Goal: Information Seeking & Learning: Learn about a topic

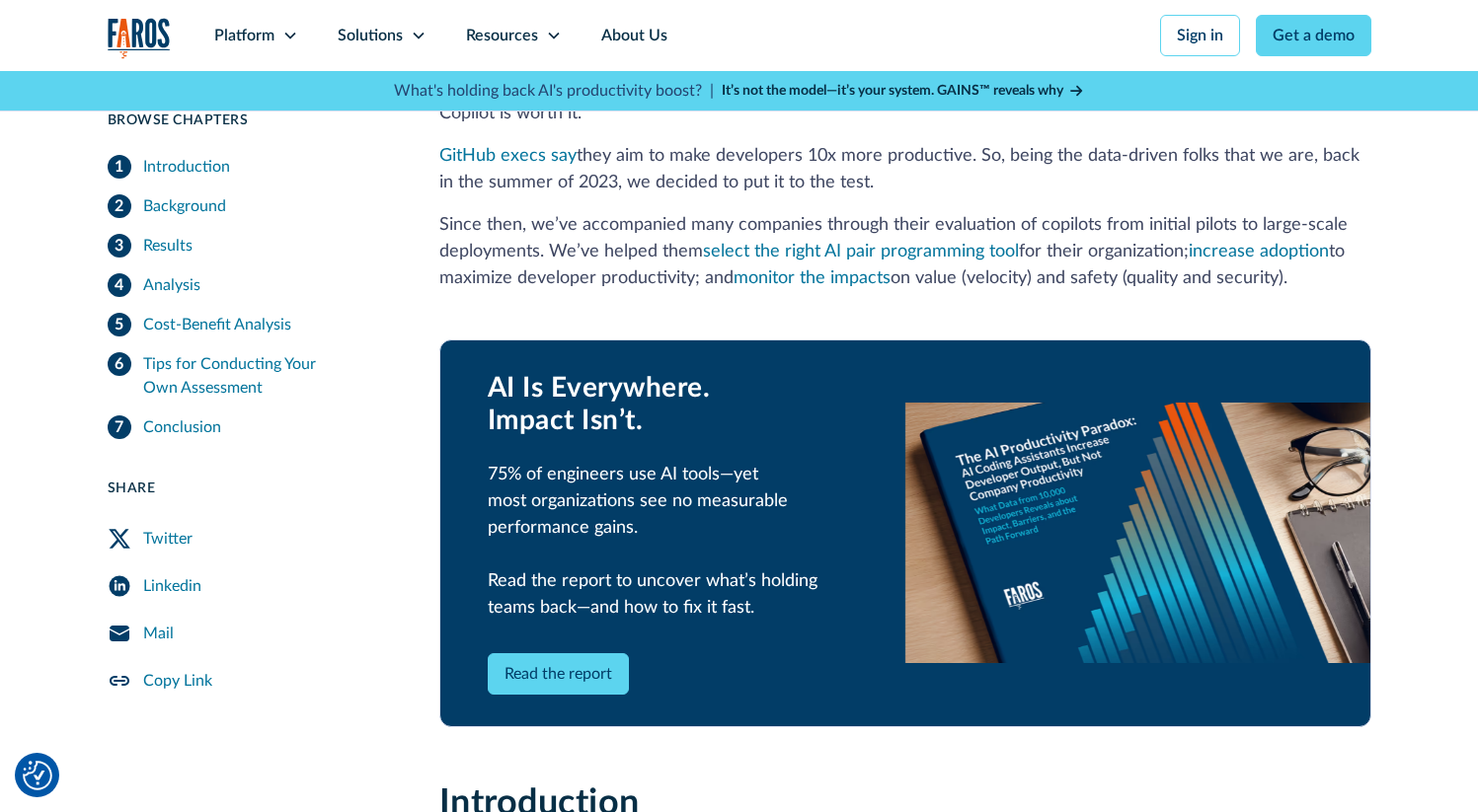
scroll to position [882, 0]
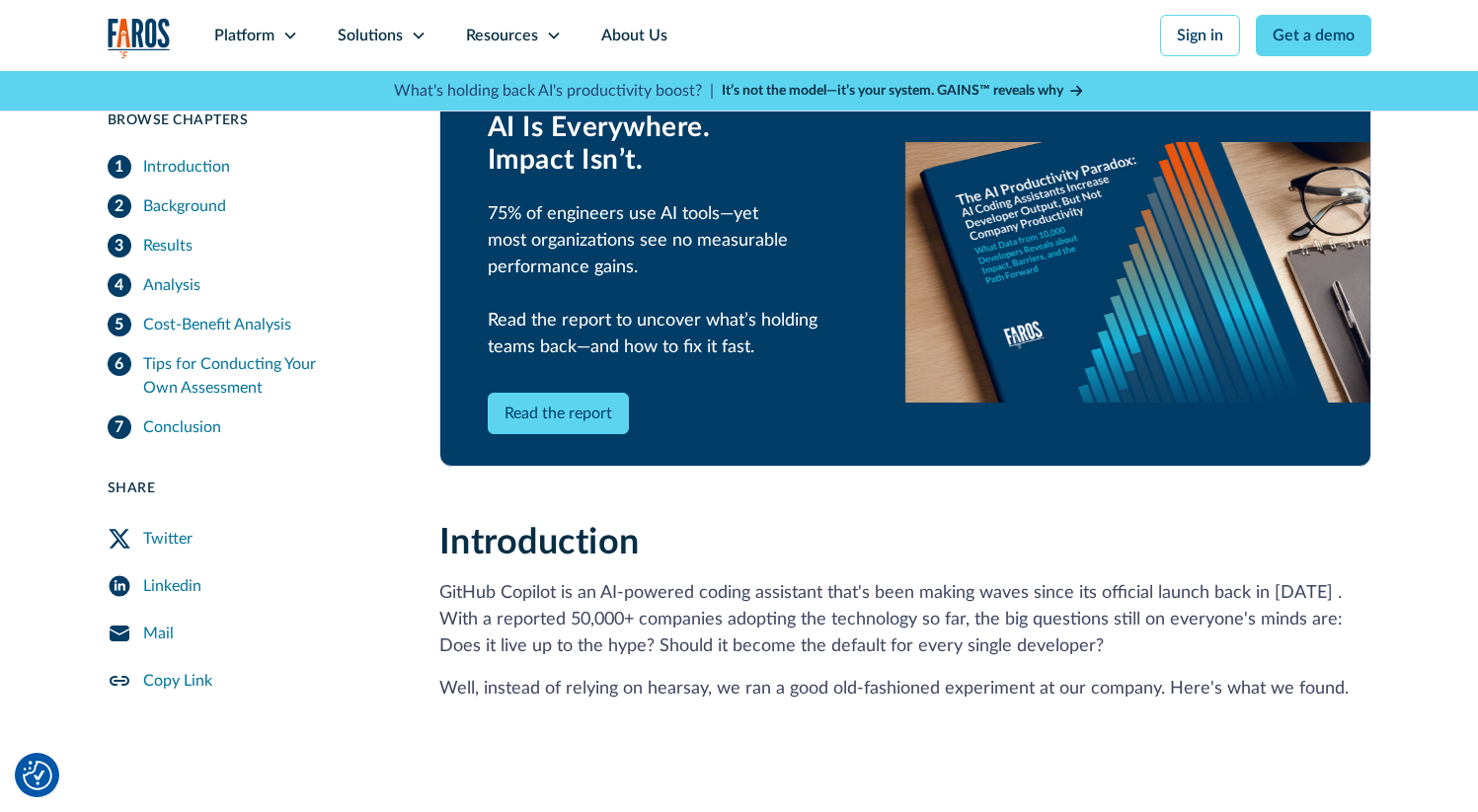
click at [252, 322] on div "Cost-Benefit Analysis" at bounding box center [218, 324] width 148 height 24
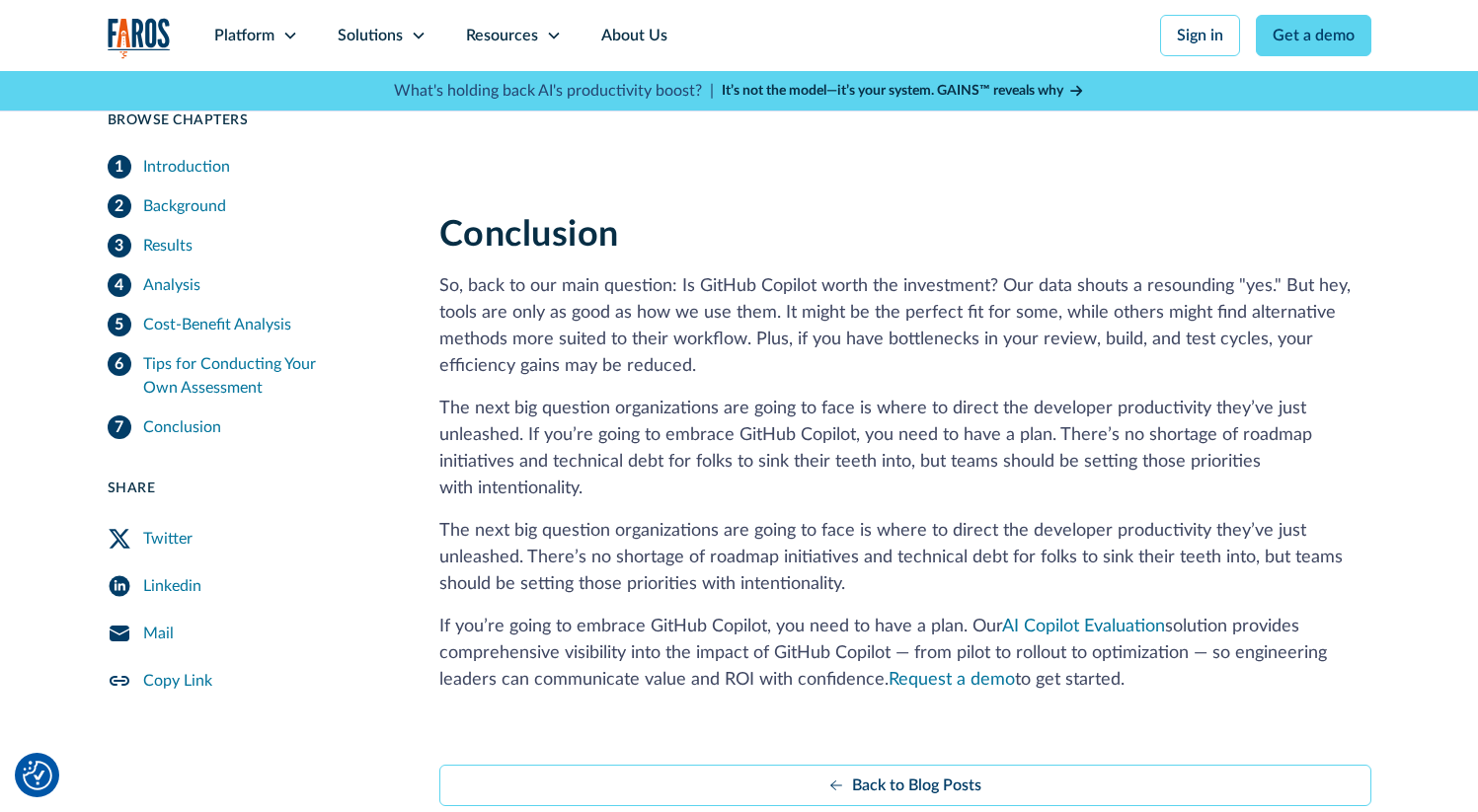
scroll to position [6352, 0]
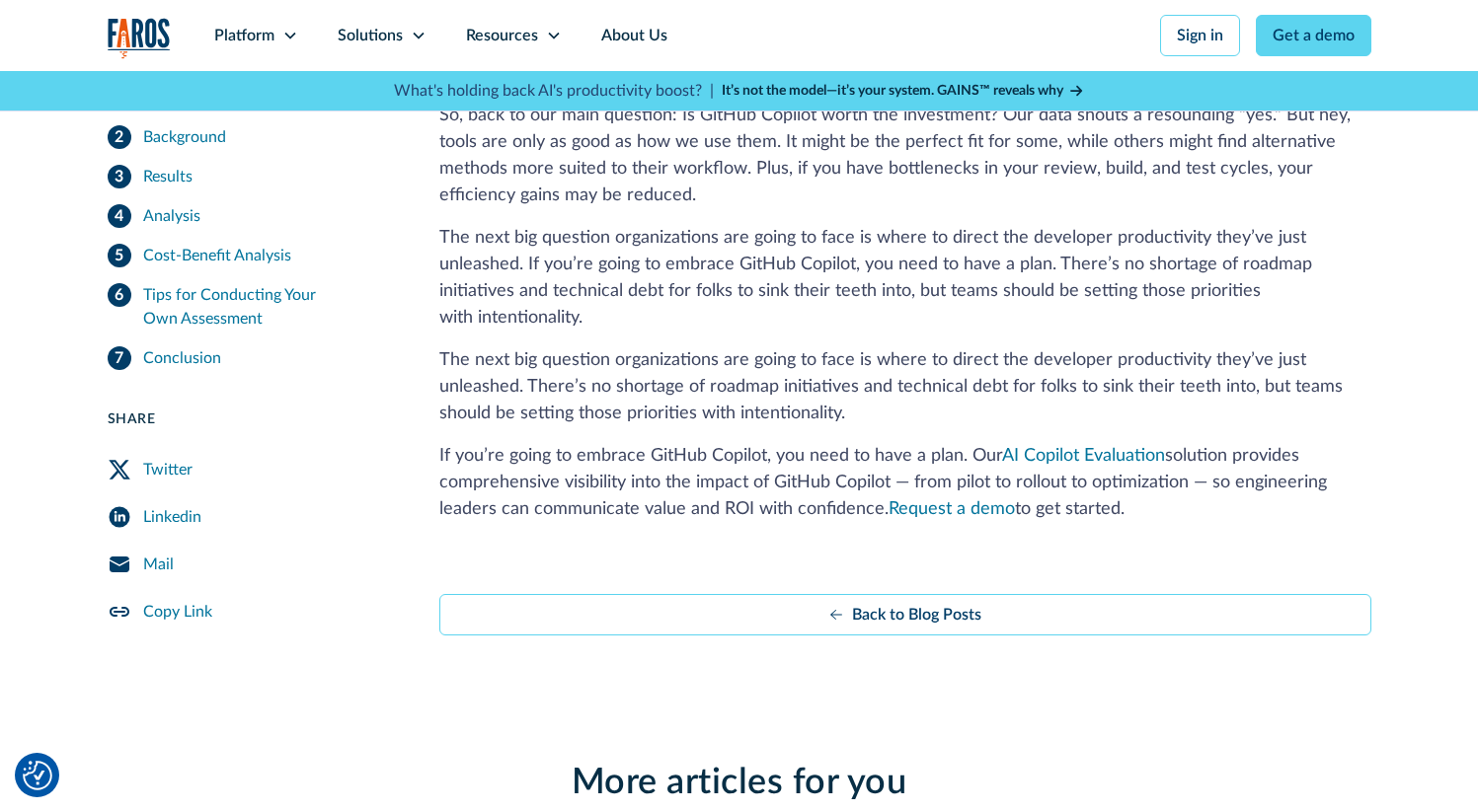
click at [216, 310] on div "Tips for Conducting Your Own Assessment" at bounding box center [267, 307] width 248 height 47
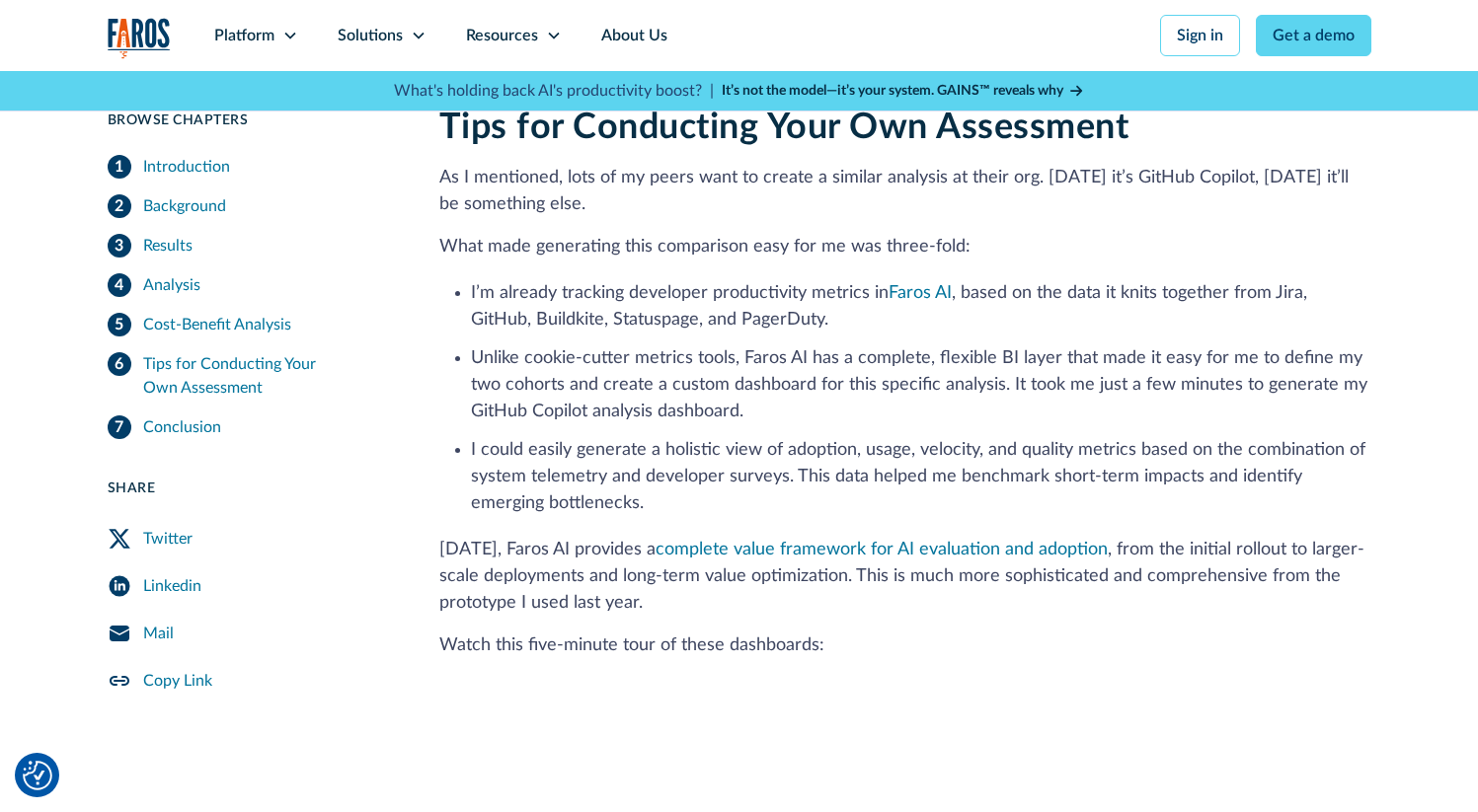
scroll to position [5323, 0]
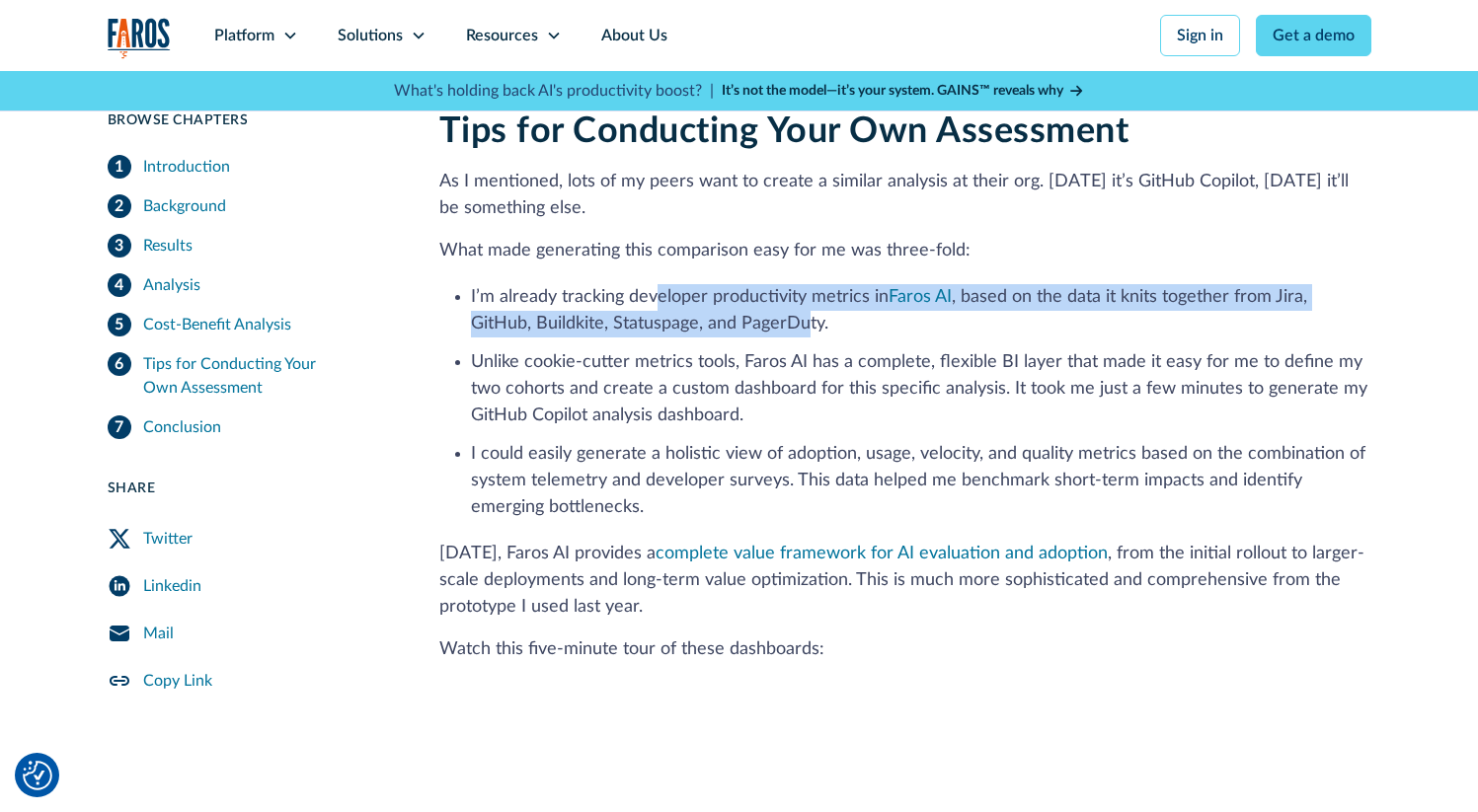
drag, startPoint x: 658, startPoint y: 301, endPoint x: 737, endPoint y: 335, distance: 86.0
click at [737, 335] on li "I’m already tracking developer productivity metrics in [GEOGRAPHIC_DATA] AI , b…" at bounding box center [921, 311] width 900 height 53
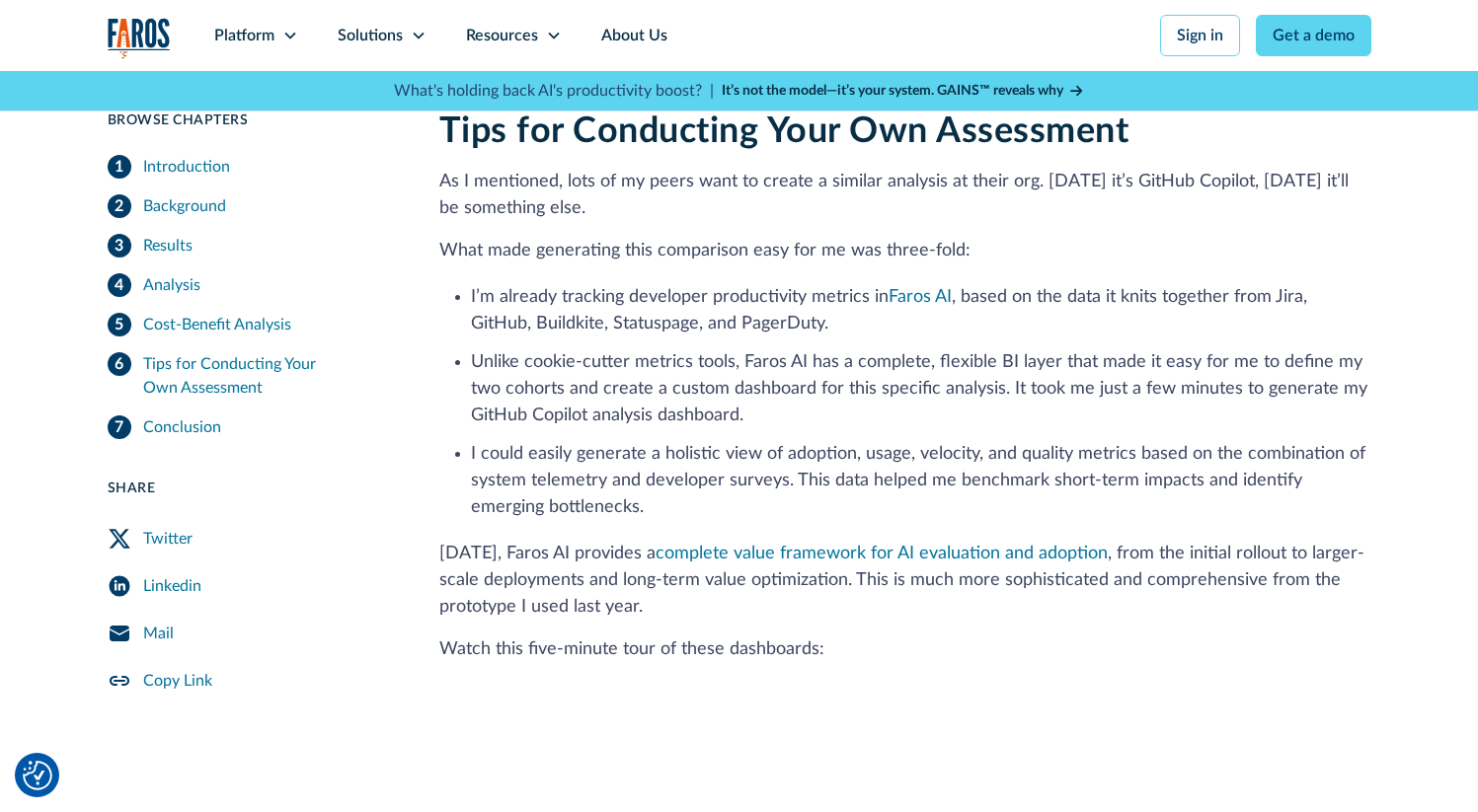
click at [742, 356] on li "Unlike cookie-cutter metrics tools, Faros AI has a complete, flexible BI layer …" at bounding box center [921, 389] width 900 height 80
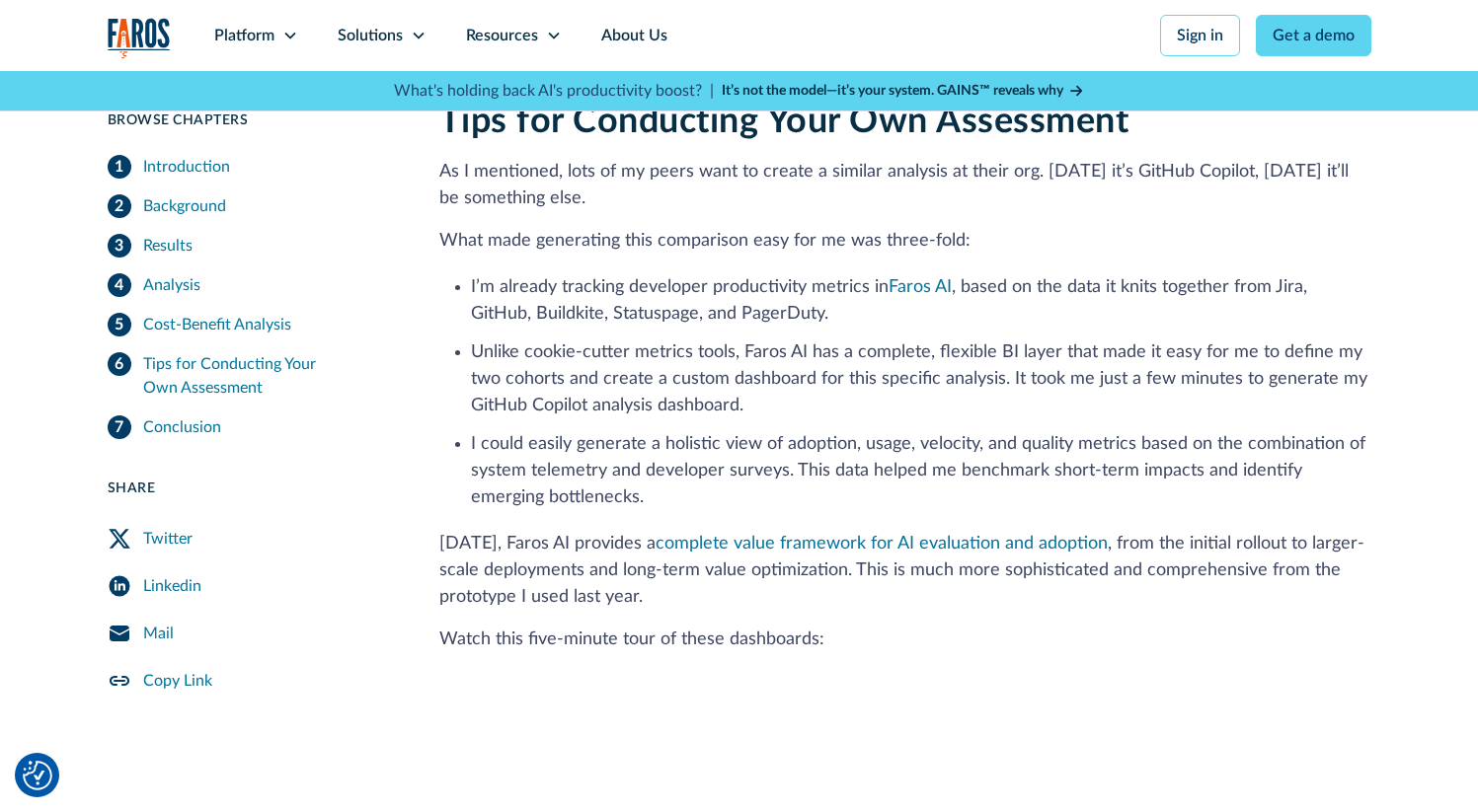
scroll to position [5335, 0]
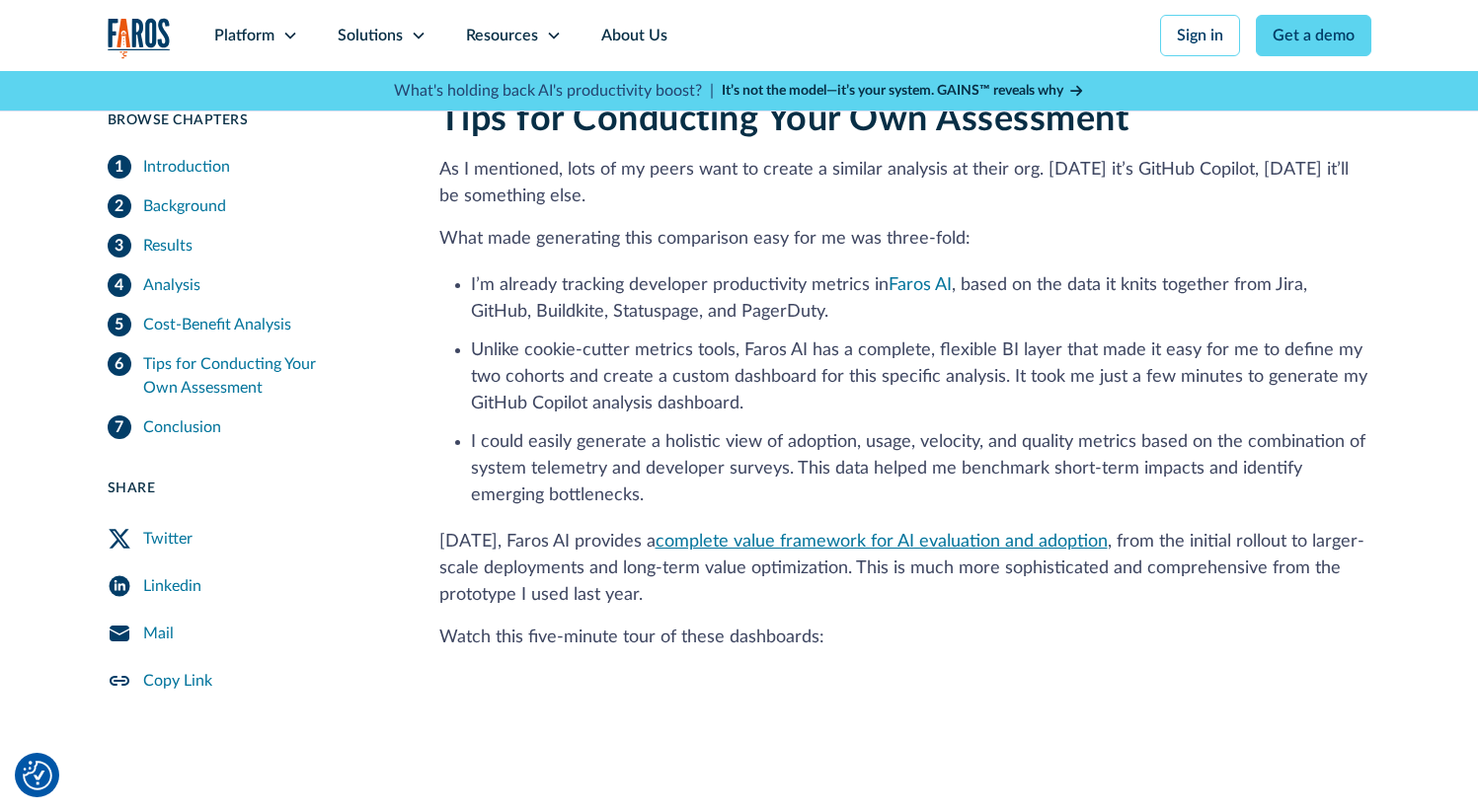
click at [763, 544] on link "complete value framework for AI evaluation and adoption" at bounding box center [881, 542] width 452 height 18
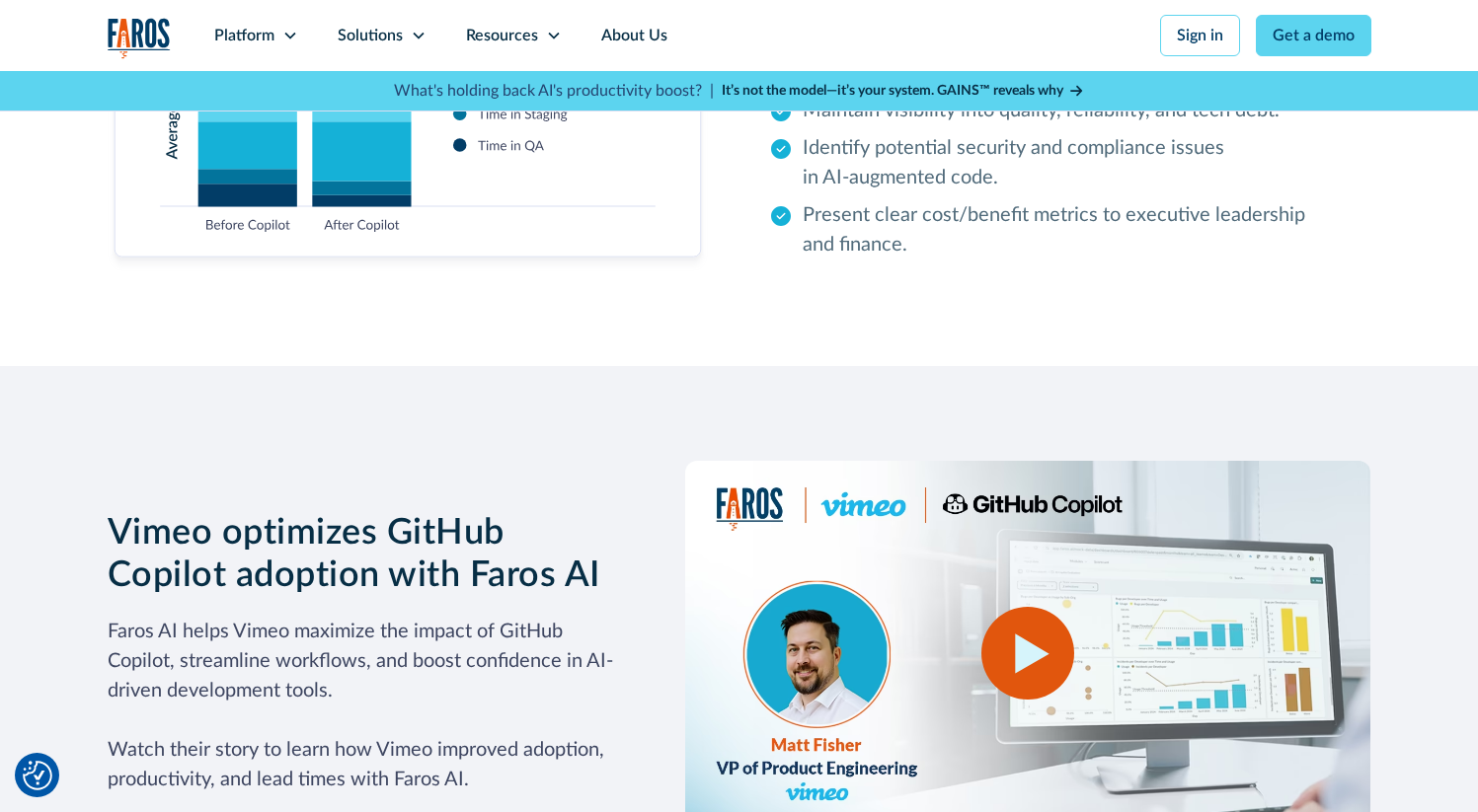
scroll to position [5650, 0]
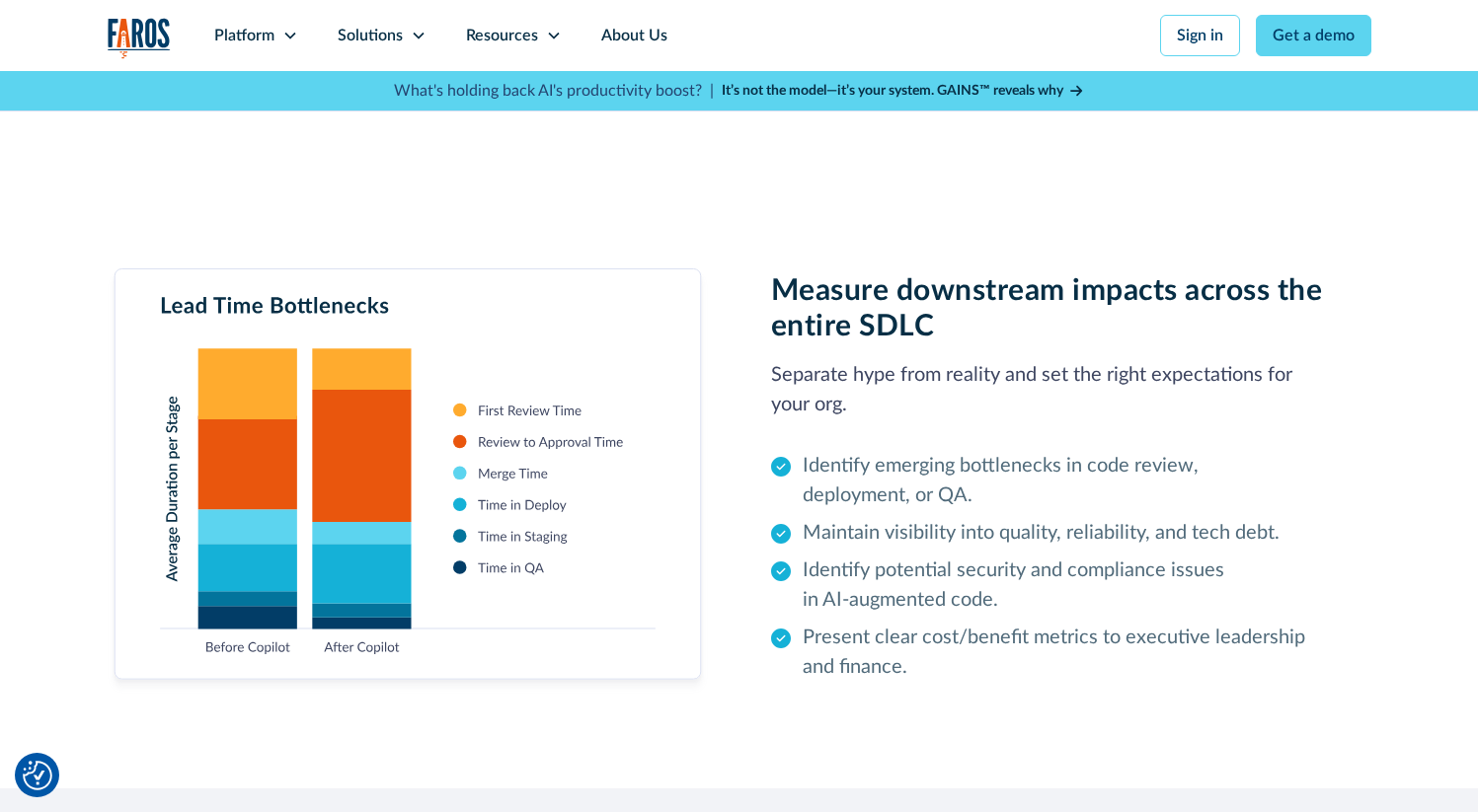
click at [565, 546] on img at bounding box center [408, 480] width 600 height 424
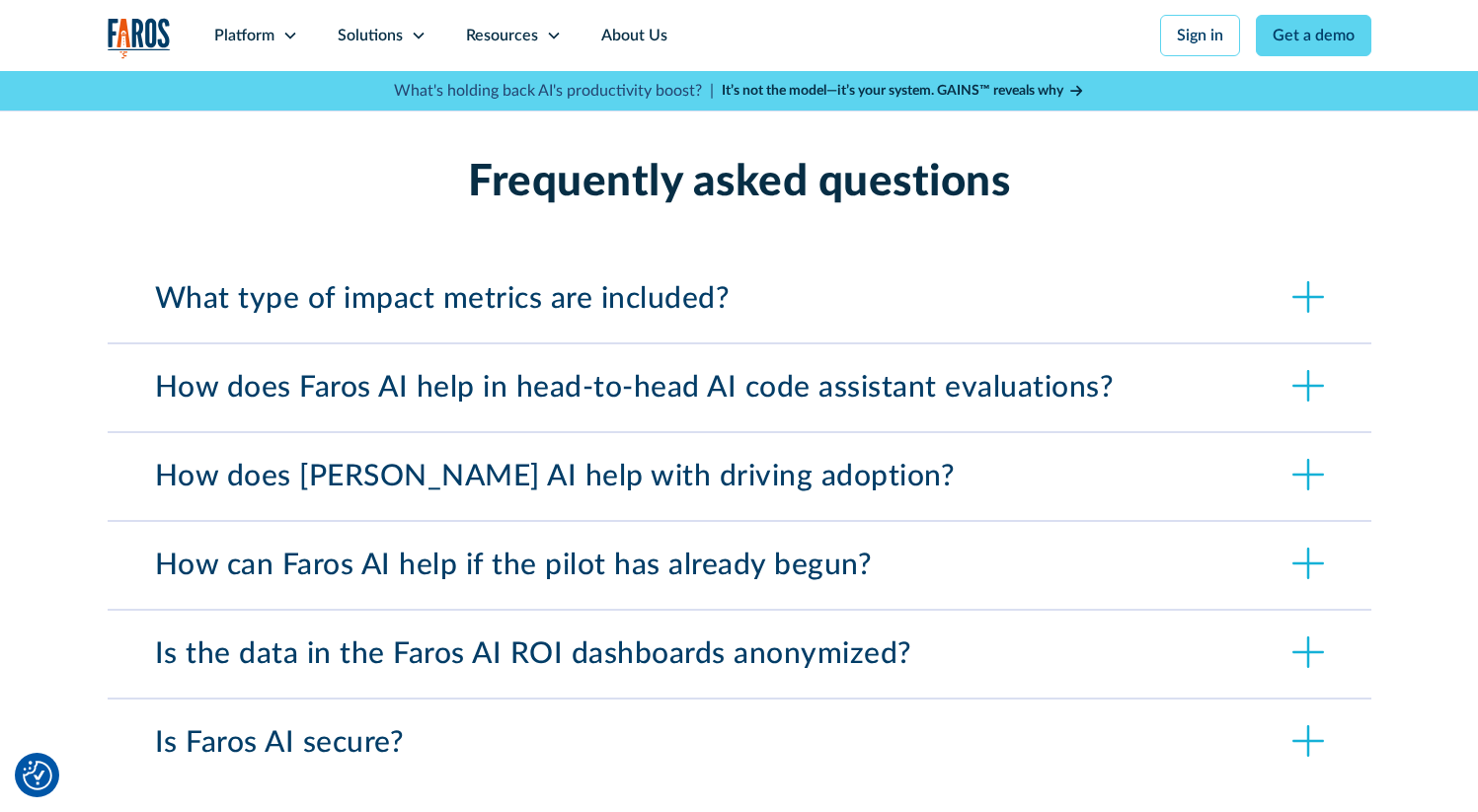
scroll to position [6957, 0]
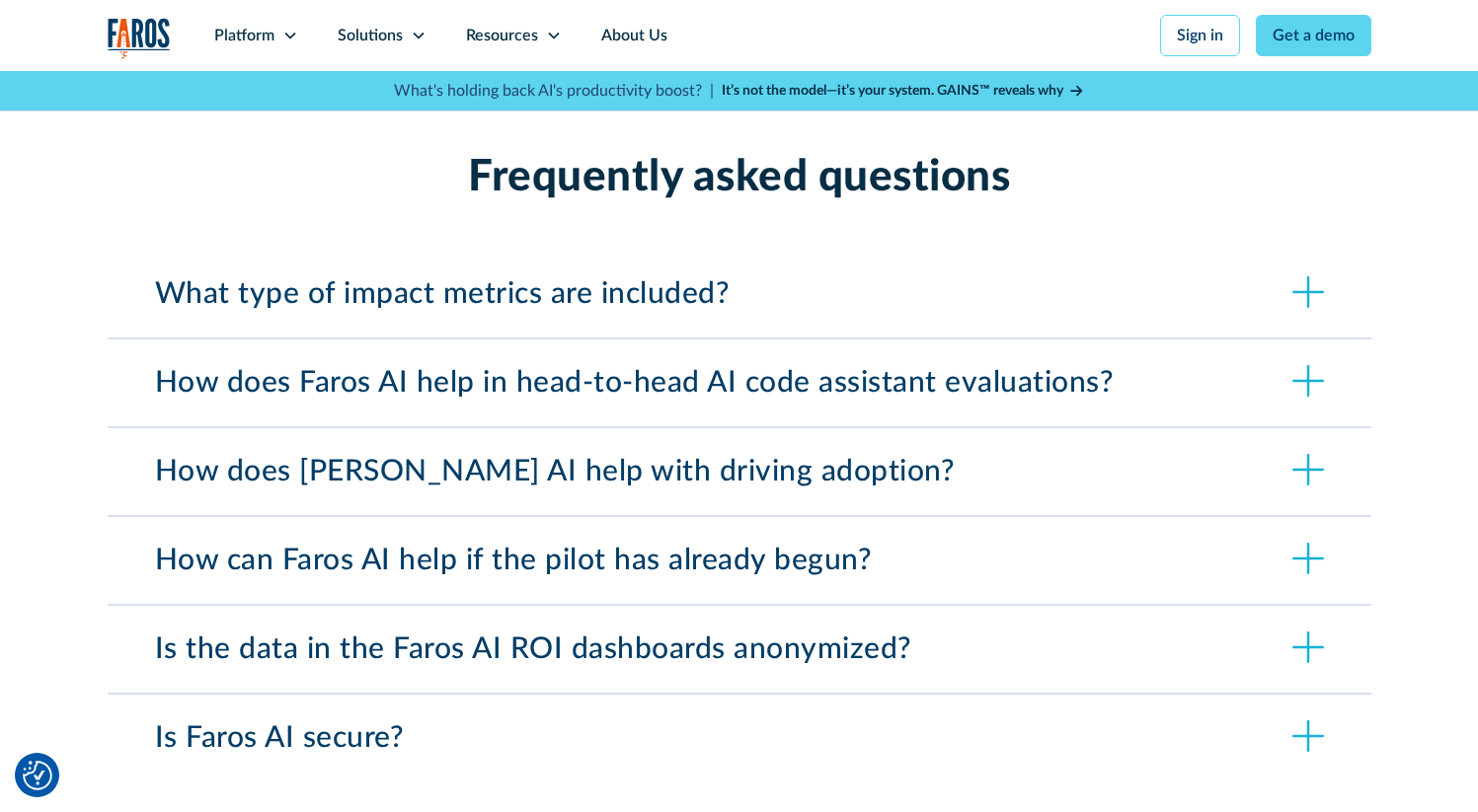
click at [720, 277] on div "What type of impact metrics are included?" at bounding box center [443, 294] width 576 height 36
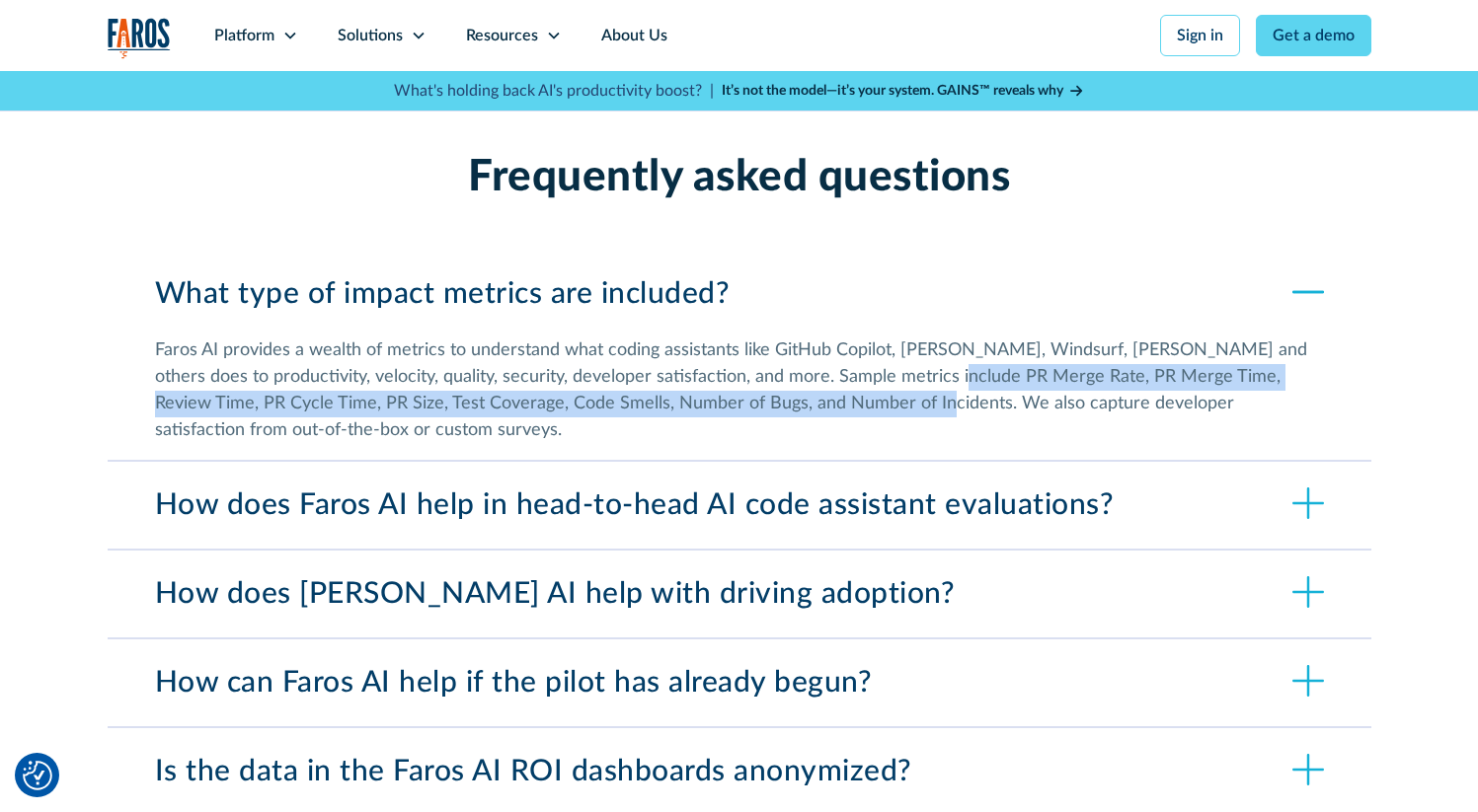
drag, startPoint x: 905, startPoint y: 350, endPoint x: 863, endPoint y: 385, distance: 54.7
click at [863, 385] on div "Faros AI provides a wealth of metrics to understand what coding assistants like…" at bounding box center [739, 391] width 1168 height 107
copy div "PR Merge Rate, PR Merge Time, Review Time, PR Cycle Time, PR Size, Test Coverag…"
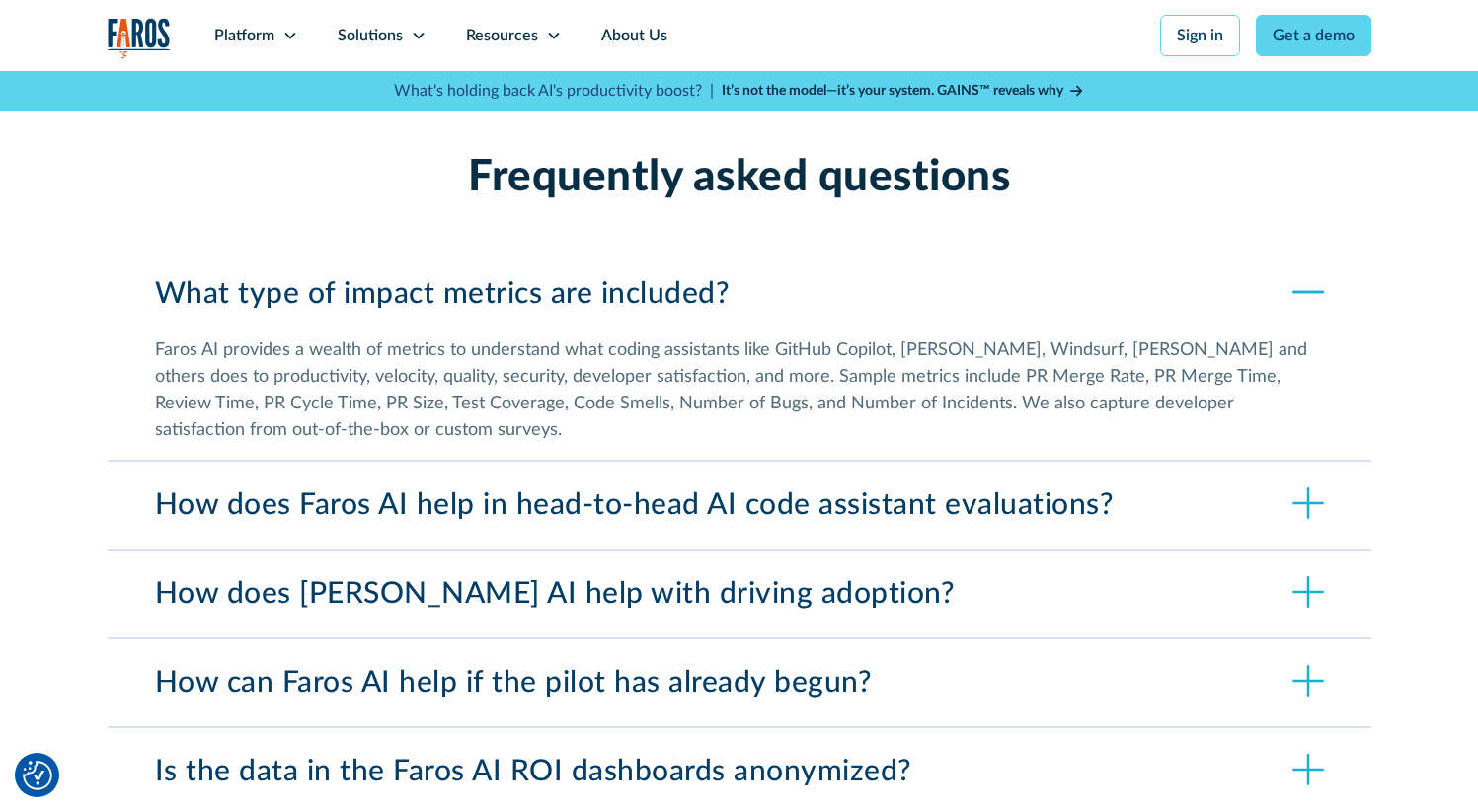
click at [684, 347] on div "Faros AI provides a wealth of metrics to understand what coding assistants like…" at bounding box center [739, 391] width 1168 height 107
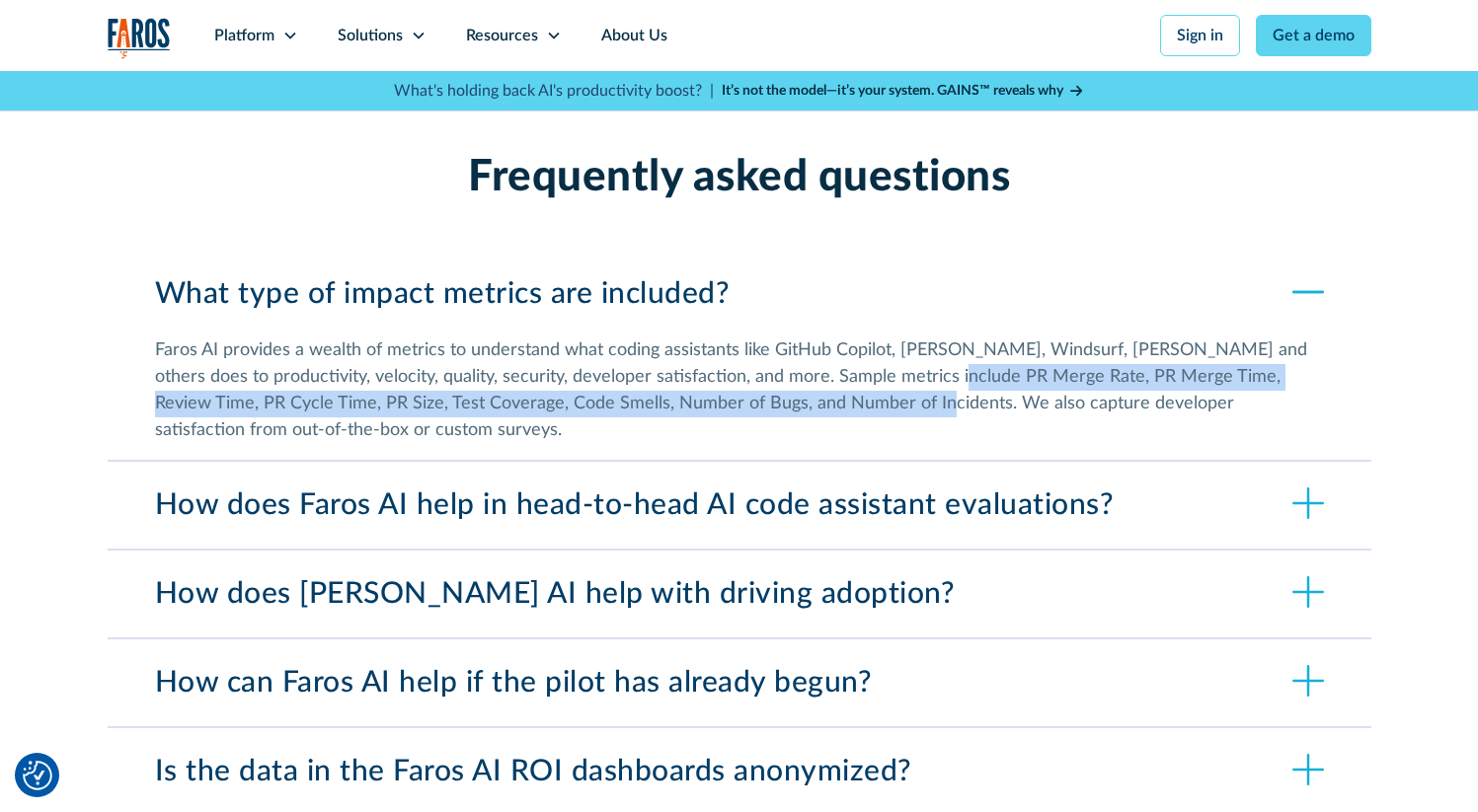
drag, startPoint x: 901, startPoint y: 351, endPoint x: 865, endPoint y: 383, distance: 48.2
click at [865, 383] on div "Faros AI provides a wealth of metrics to understand what coding assistants like…" at bounding box center [739, 391] width 1168 height 107
copy div "PR Merge Rate, PR Merge Time, Review Time, PR Cycle Time, PR Size, Test Coverag…"
